Goal: Information Seeking & Learning: Learn about a topic

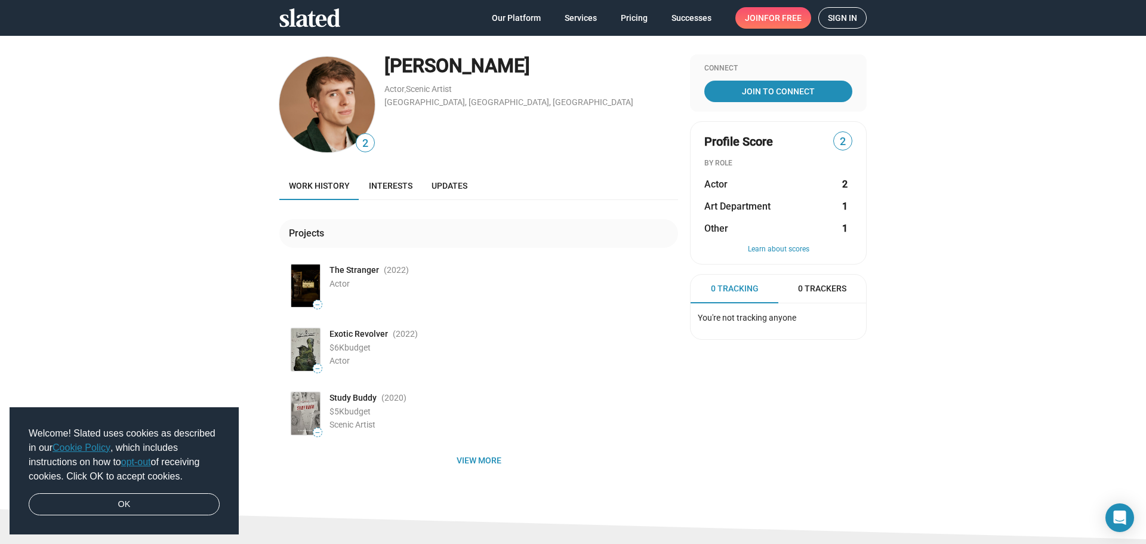
drag, startPoint x: 324, startPoint y: 345, endPoint x: 384, endPoint y: 357, distance: 61.5
click at [384, 357] on div "— Exotic Revolver (2022 ) $6K budget Actor" at bounding box center [483, 349] width 389 height 47
click at [384, 357] on div "Actor" at bounding box center [504, 360] width 349 height 11
click at [377, 180] on link "Interests" at bounding box center [390, 185] width 63 height 29
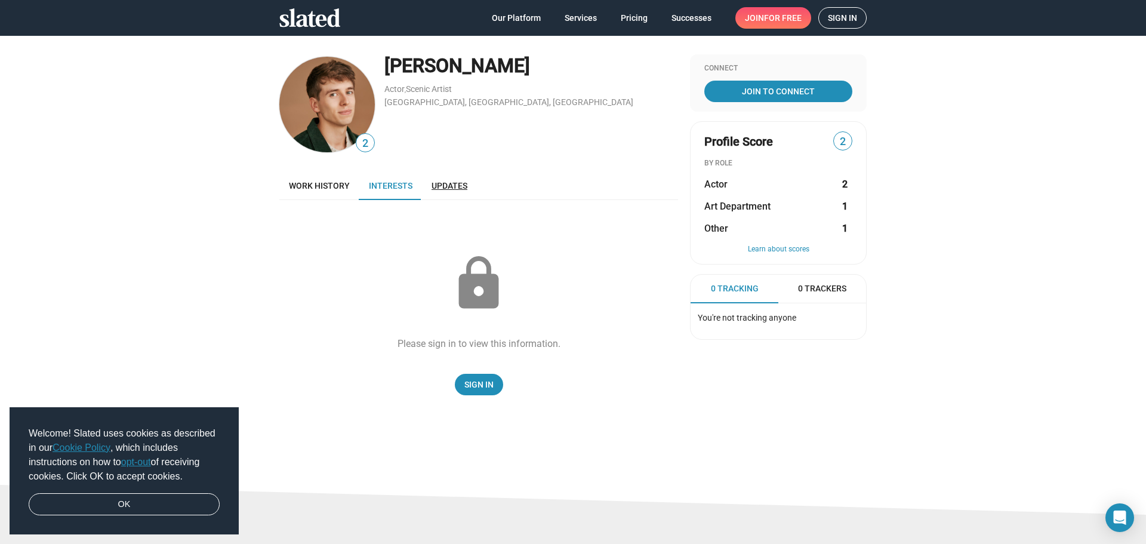
click at [450, 186] on span "Updates" at bounding box center [450, 186] width 36 height 10
